Goal: Transaction & Acquisition: Download file/media

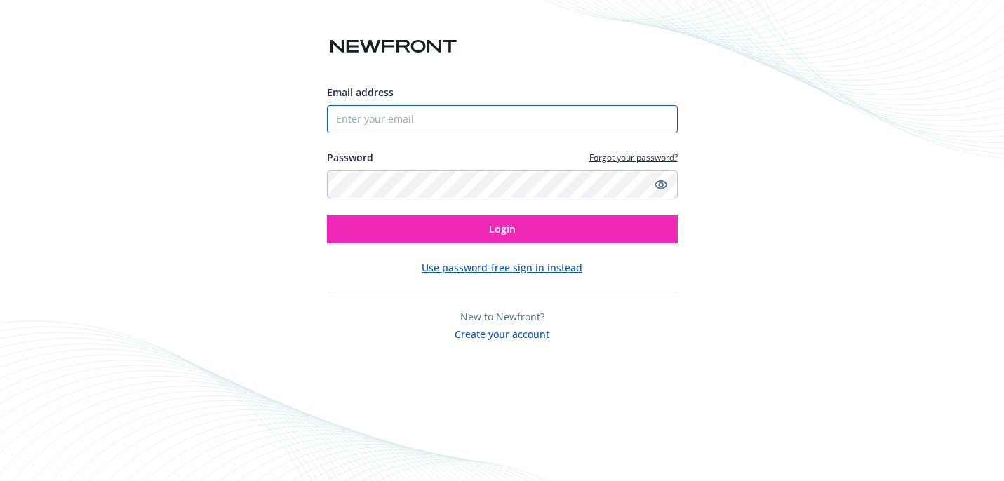
click at [491, 116] on input "Email address" at bounding box center [502, 119] width 351 height 28
type input "[EMAIL_ADDRESS][DOMAIN_NAME]"
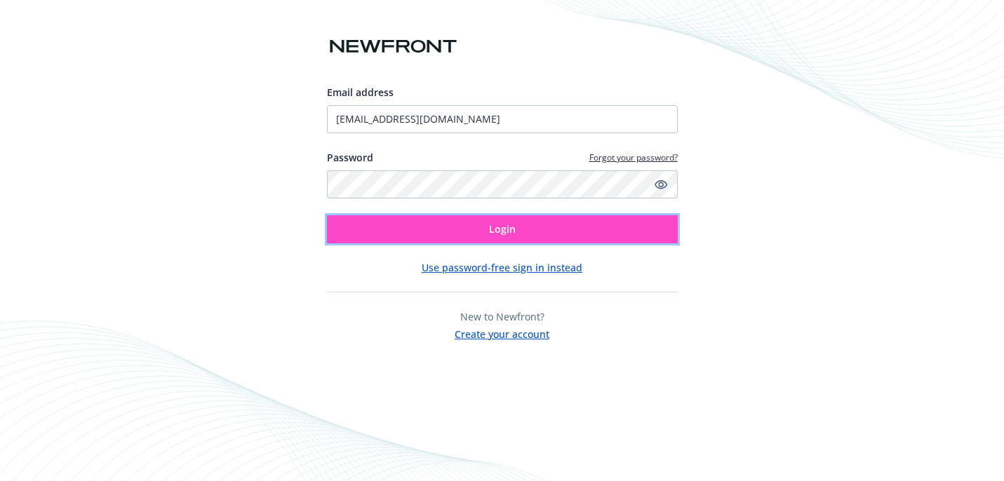
click at [473, 237] on button "Login" at bounding box center [502, 229] width 351 height 28
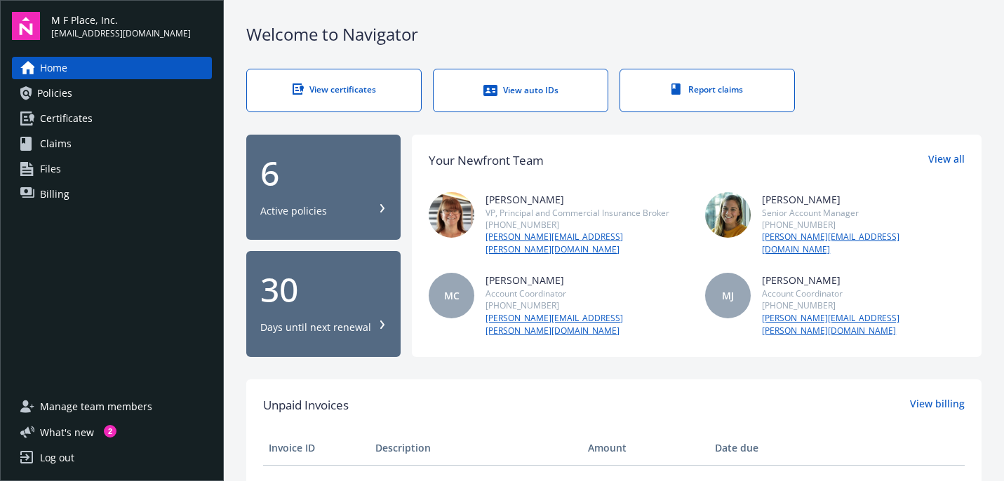
click at [347, 91] on div "View certificates" at bounding box center [334, 89] width 118 height 12
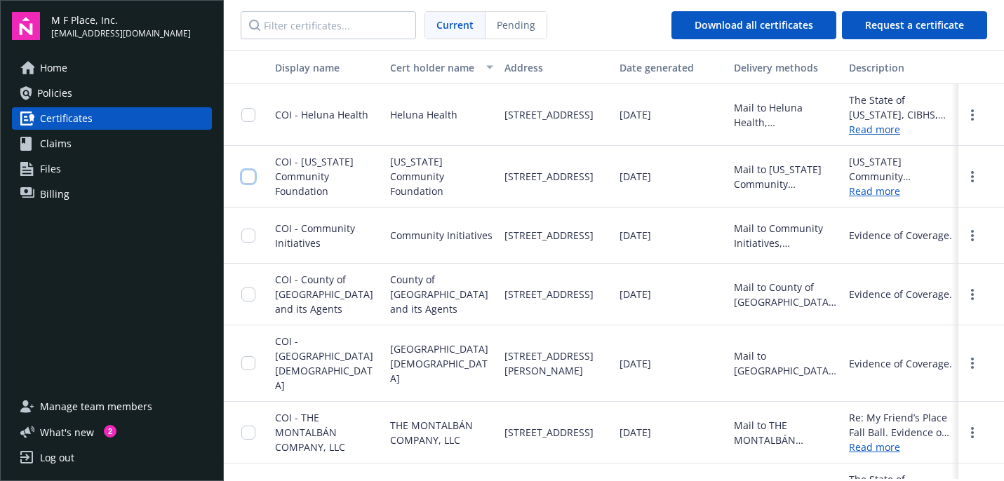
click at [250, 175] on input "checkbox" at bounding box center [248, 177] width 14 height 14
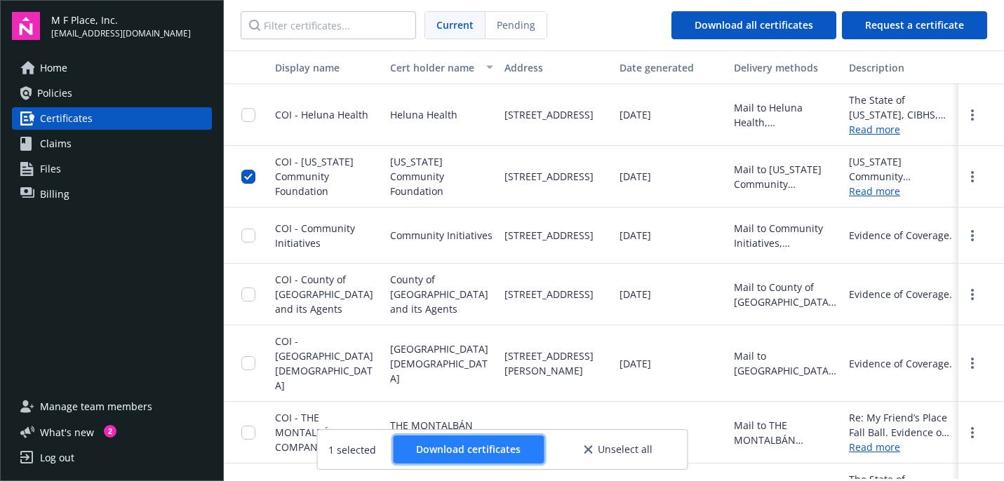
click at [481, 448] on span "Download certificates" at bounding box center [468, 449] width 105 height 13
